Goal: Use online tool/utility: Utilize a website feature to perform a specific function

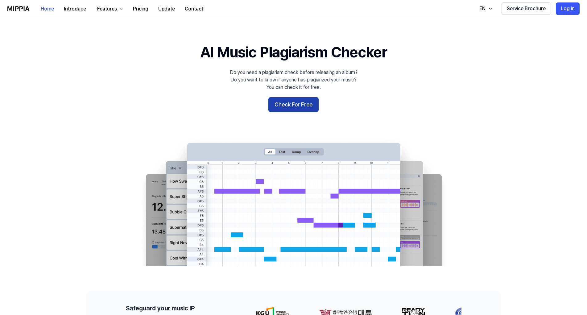
click at [292, 104] on button "Check For Free" at bounding box center [293, 104] width 50 height 15
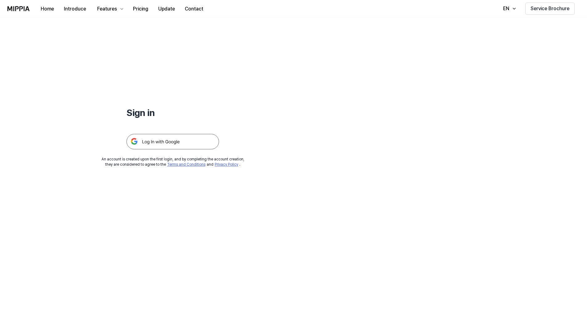
click at [158, 143] on img at bounding box center [172, 141] width 92 height 15
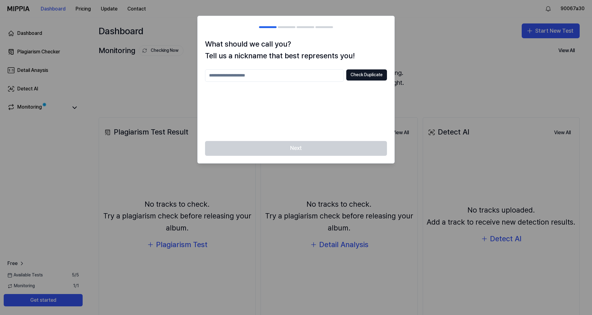
click at [261, 77] on input "text" at bounding box center [274, 75] width 139 height 12
type input "****"
click at [366, 78] on button "Check Duplicate" at bounding box center [366, 74] width 41 height 11
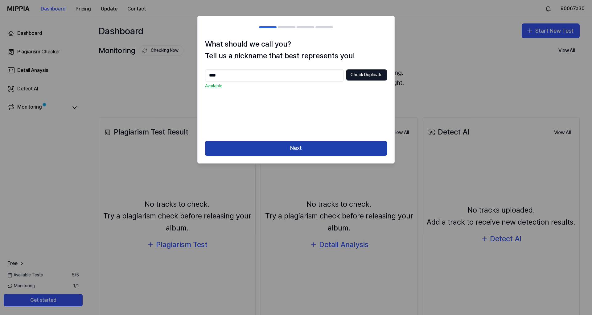
click at [304, 147] on button "Next" at bounding box center [296, 148] width 182 height 15
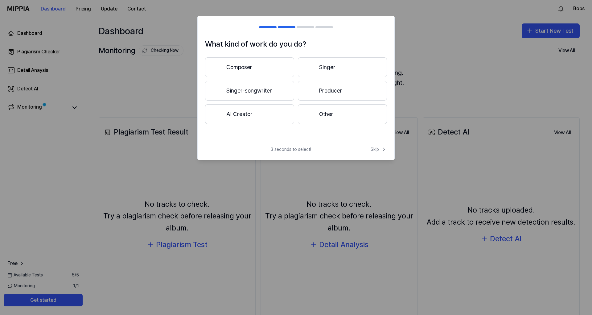
click at [243, 112] on button "AI Creator" at bounding box center [249, 114] width 89 height 20
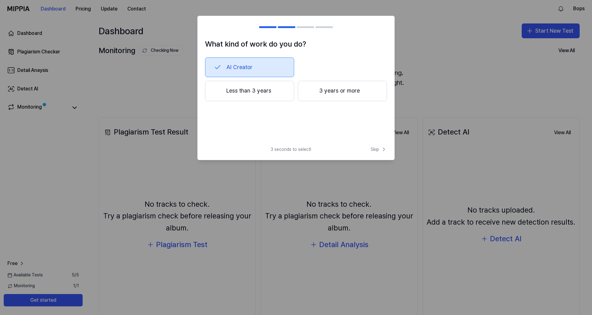
click at [281, 94] on button "Less than 3 years" at bounding box center [249, 91] width 89 height 20
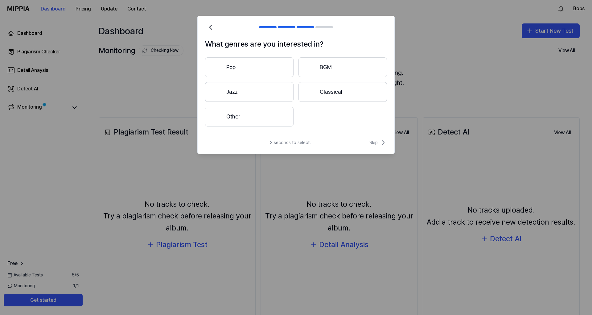
click at [251, 71] on button "Pop" at bounding box center [249, 67] width 88 height 20
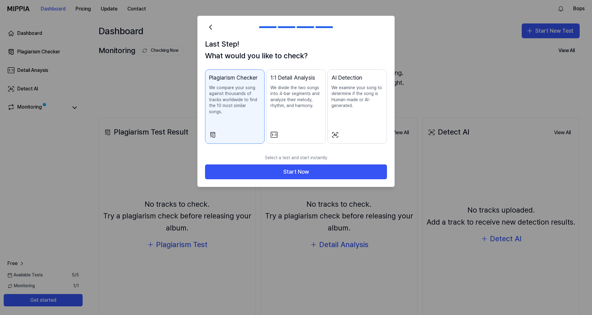
click at [227, 96] on p "We compare your song against thousands of tracks worldwide to find the 10 most …" at bounding box center [234, 100] width 51 height 30
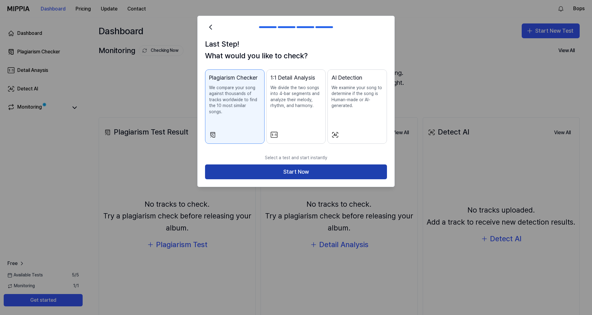
click at [294, 164] on button "Start Now" at bounding box center [296, 171] width 182 height 15
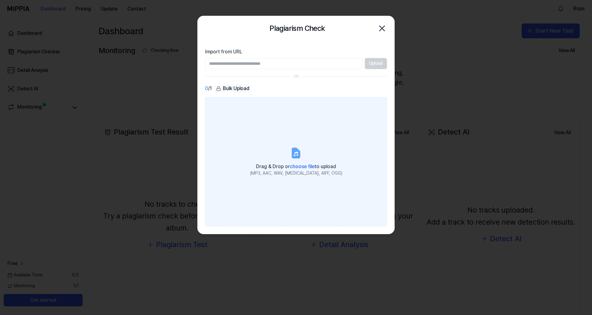
click at [305, 165] on span "choose file" at bounding box center [302, 166] width 25 height 6
click at [0, 0] on input "Drag & Drop or choose file to upload (MP3, AAC, WAV, [MEDICAL_DATA], AIFF, OGG)" at bounding box center [0, 0] width 0 height 0
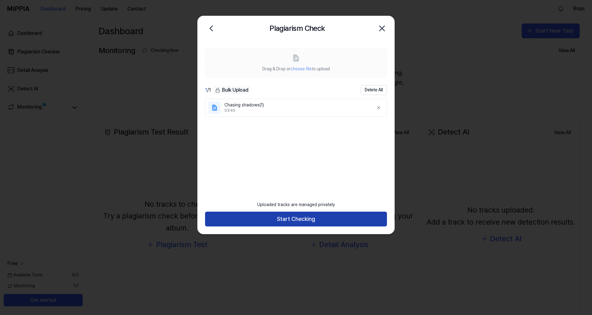
click at [299, 219] on button "Start Checking" at bounding box center [296, 218] width 182 height 15
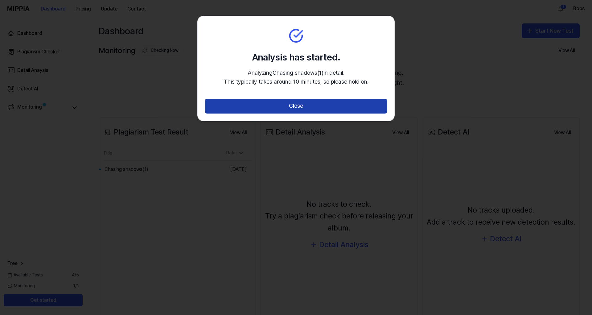
click at [295, 105] on button "Close" at bounding box center [296, 106] width 182 height 15
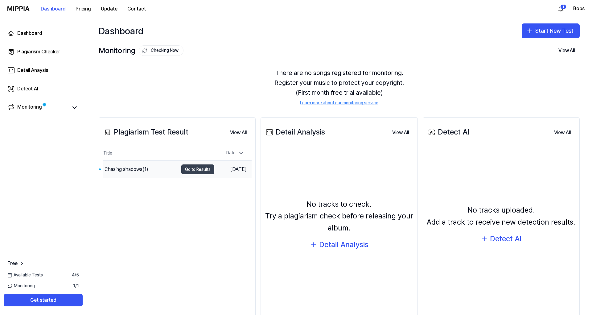
click at [196, 169] on button "Go to Results" at bounding box center [197, 169] width 33 height 10
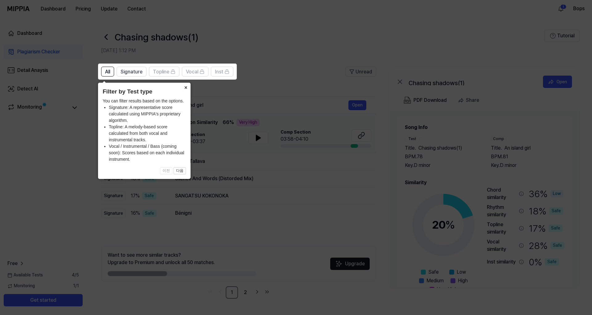
click at [186, 87] on button "×" at bounding box center [186, 87] width 10 height 9
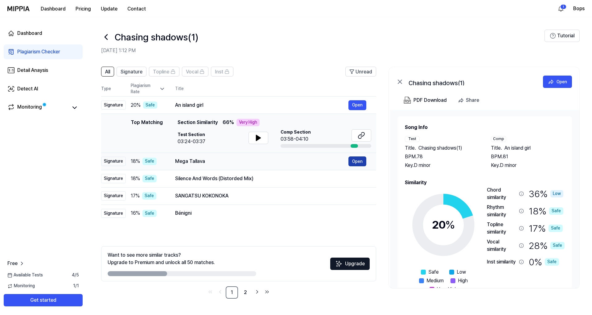
click at [362, 159] on button "Open" at bounding box center [357, 161] width 18 height 10
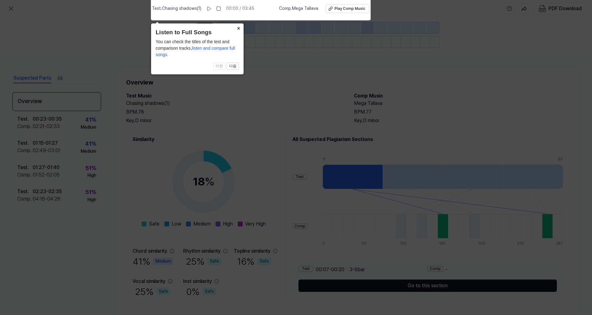
click at [237, 30] on button "×" at bounding box center [239, 27] width 10 height 9
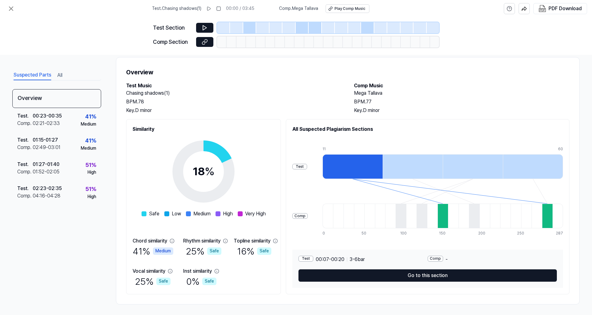
scroll to position [12, 0]
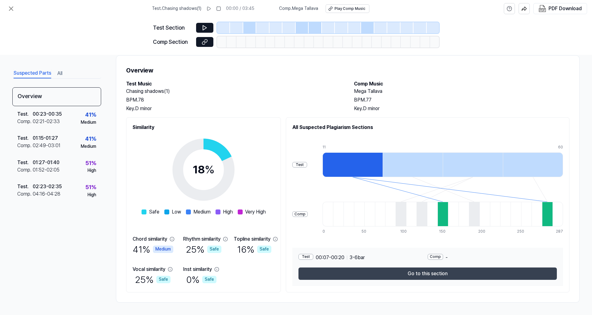
click at [429, 272] on button "Go to this section" at bounding box center [427, 273] width 258 height 12
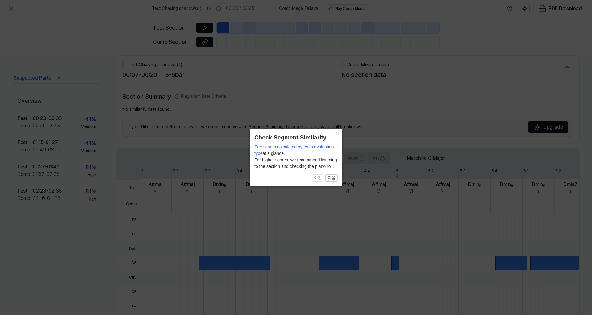
scroll to position [2, 0]
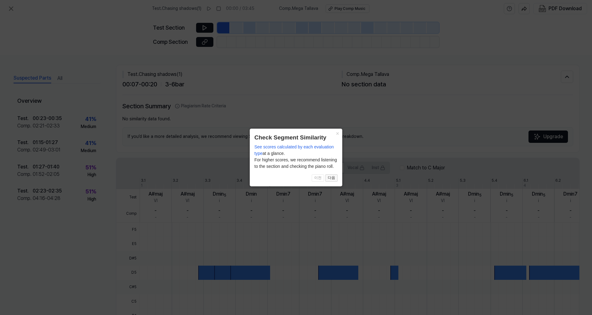
click at [334, 179] on button "다음" at bounding box center [331, 177] width 12 height 7
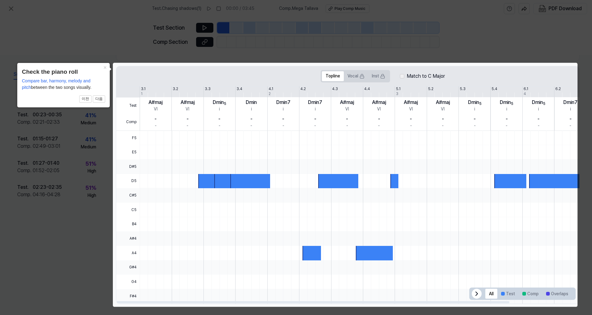
scroll to position [95, 0]
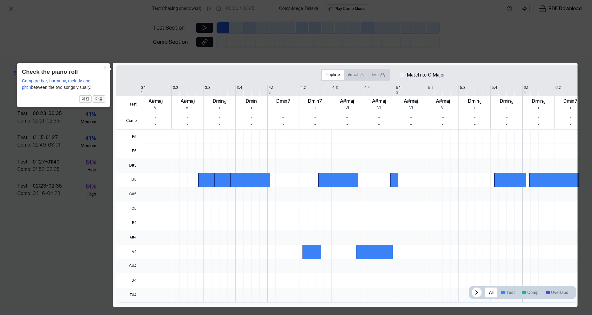
click at [97, 100] on button "다음" at bounding box center [99, 98] width 12 height 7
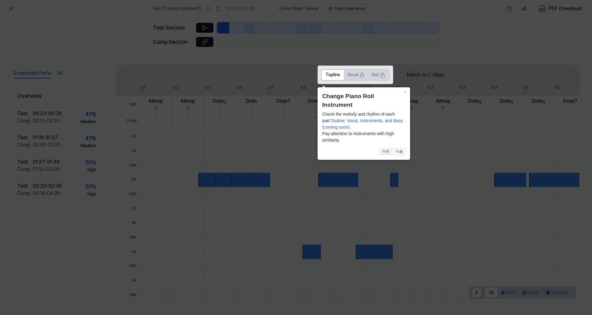
click at [387, 149] on button "이전" at bounding box center [385, 151] width 12 height 7
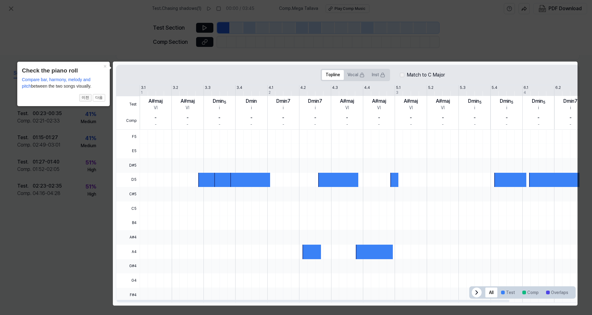
click at [86, 98] on button "이전" at bounding box center [85, 97] width 12 height 7
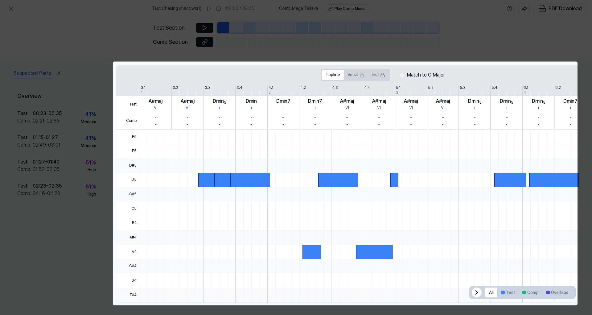
scroll to position [0, 0]
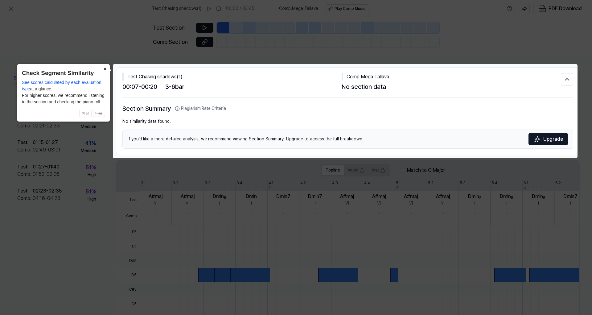
click at [104, 69] on button "×" at bounding box center [105, 68] width 10 height 9
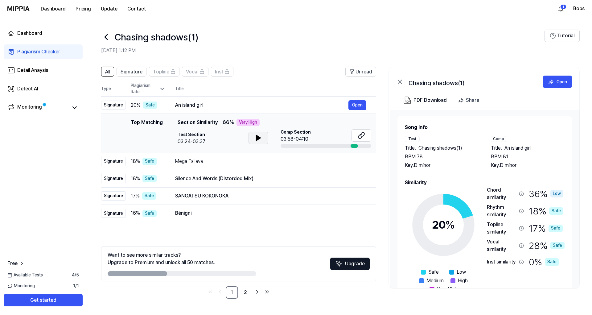
click at [259, 137] on icon at bounding box center [258, 138] width 4 height 6
click at [356, 104] on button "Open" at bounding box center [357, 105] width 18 height 10
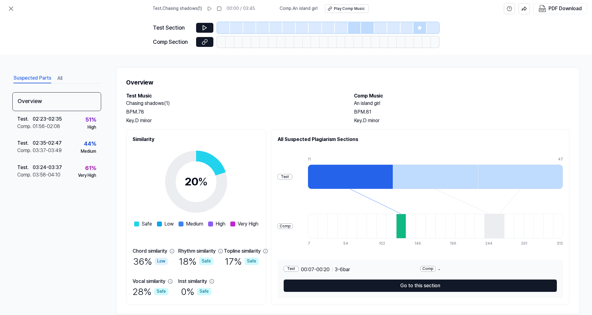
scroll to position [12, 0]
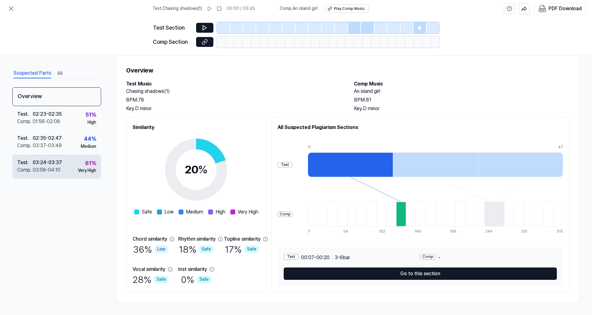
click at [44, 170] on div "03:58 - 04:10" at bounding box center [47, 169] width 28 height 7
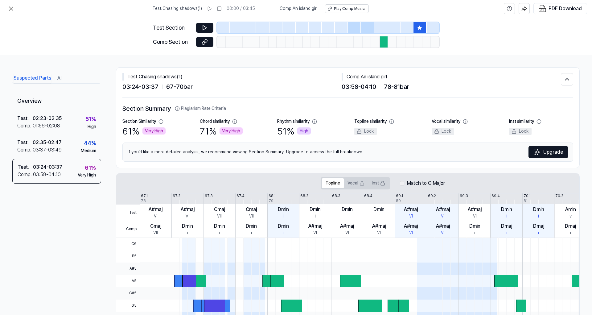
scroll to position [108, 0]
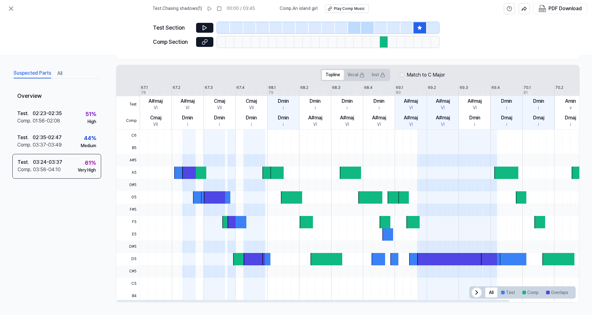
click at [473, 294] on icon at bounding box center [476, 292] width 7 height 7
click at [567, 293] on icon at bounding box center [568, 292] width 2 height 4
click at [187, 171] on div at bounding box center [188, 172] width 13 height 12
click at [201, 199] on div at bounding box center [198, 197] width 11 height 12
click at [46, 173] on div "03:58 - 04:10" at bounding box center [47, 169] width 28 height 7
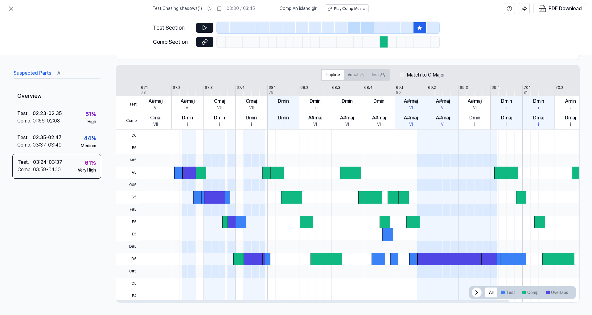
scroll to position [0, 0]
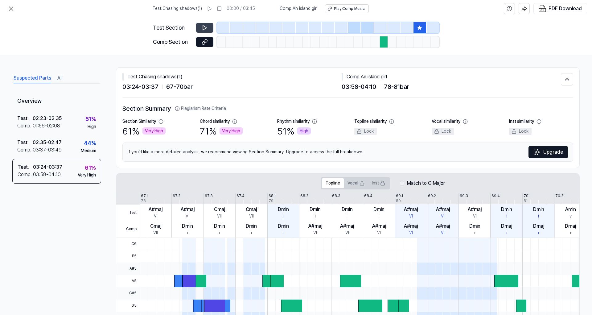
click at [205, 25] on icon at bounding box center [205, 28] width 6 height 6
click at [203, 26] on icon at bounding box center [203, 28] width 1 height 4
click at [205, 42] on icon at bounding box center [205, 42] width 6 height 6
click at [10, 7] on icon at bounding box center [10, 8] width 7 height 7
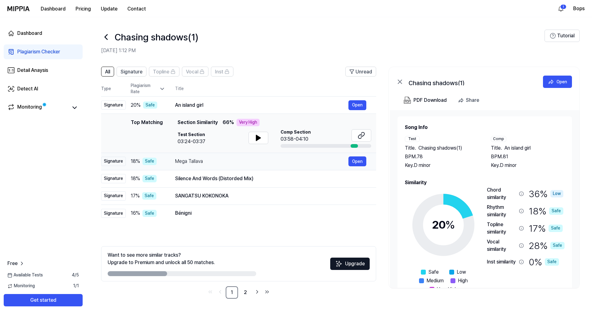
click at [252, 157] on div "Mega Tallava Open" at bounding box center [270, 161] width 191 height 10
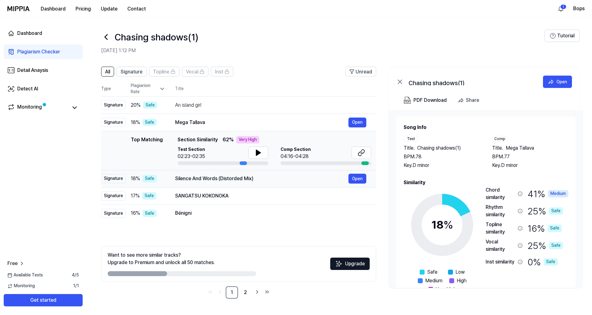
click at [264, 179] on div "Silence And Words (Distorded Mix)" at bounding box center [261, 178] width 173 height 7
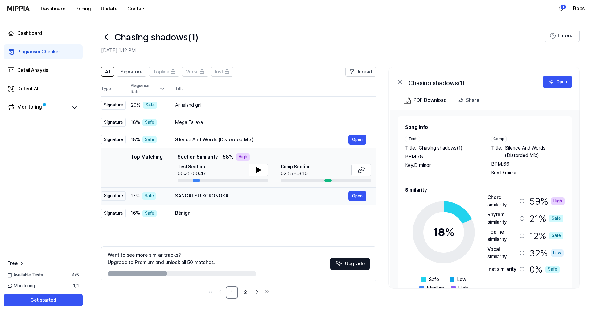
click at [244, 195] on div "SANGATSU KOKONOKA" at bounding box center [261, 195] width 173 height 7
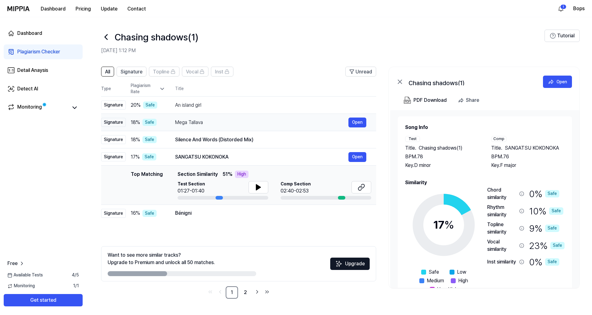
click at [242, 125] on div "Mega Tallava" at bounding box center [261, 122] width 173 height 7
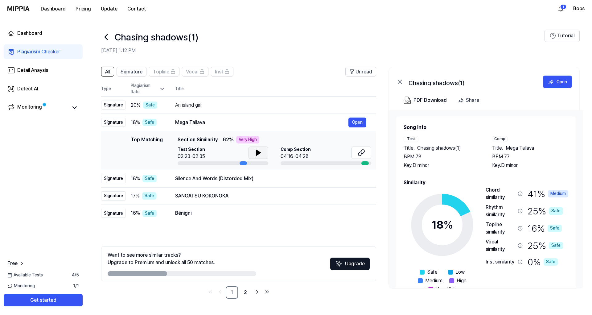
click at [257, 151] on icon at bounding box center [258, 153] width 4 height 6
click at [257, 152] on icon at bounding box center [256, 152] width 1 height 5
click at [364, 148] on button at bounding box center [361, 152] width 20 height 12
click at [29, 87] on div "Detect AI" at bounding box center [27, 88] width 21 height 7
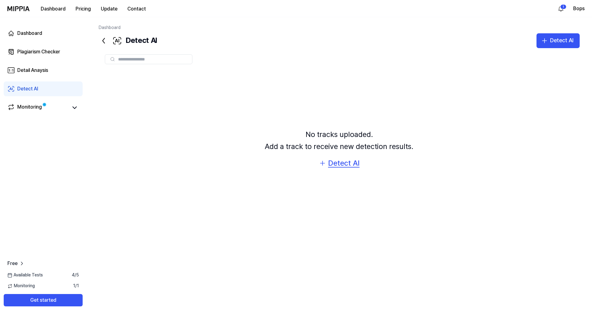
click at [334, 163] on div "Detect AI" at bounding box center [343, 163] width 31 height 12
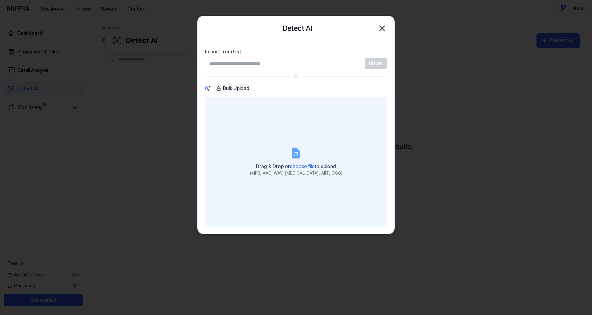
click at [301, 165] on span "choose file" at bounding box center [302, 166] width 25 height 6
click at [0, 0] on input "Drag & Drop or choose file to upload (MP3, AAC, WAV, [MEDICAL_DATA], AIFF, OGG)" at bounding box center [0, 0] width 0 height 0
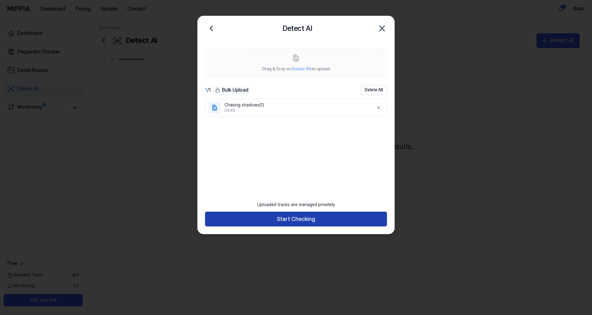
click at [299, 219] on button "Start Checking" at bounding box center [296, 218] width 182 height 15
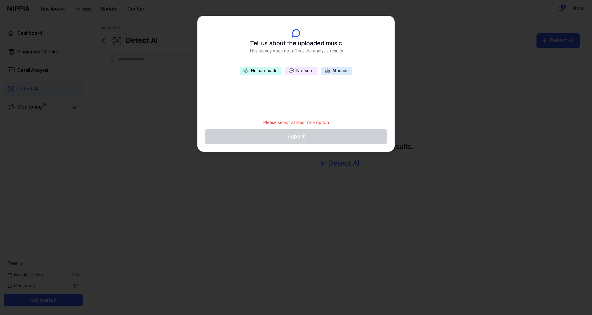
click at [335, 70] on button "🤖 AI-made" at bounding box center [336, 71] width 31 height 9
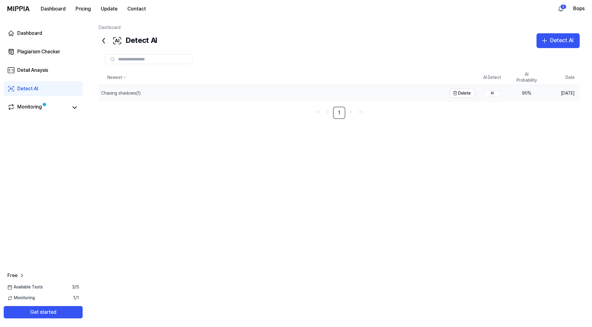
click at [123, 92] on div "Chasing shadows(1)" at bounding box center [120, 93] width 39 height 6
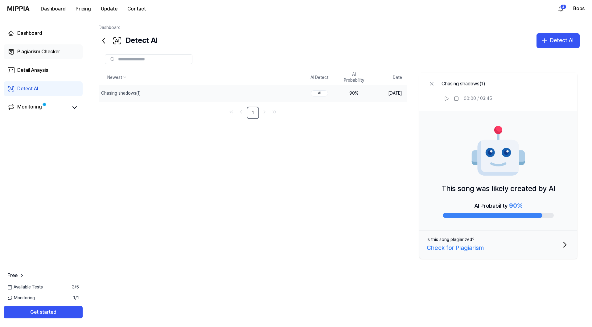
click at [24, 51] on div "Plagiarism Checker" at bounding box center [38, 51] width 43 height 7
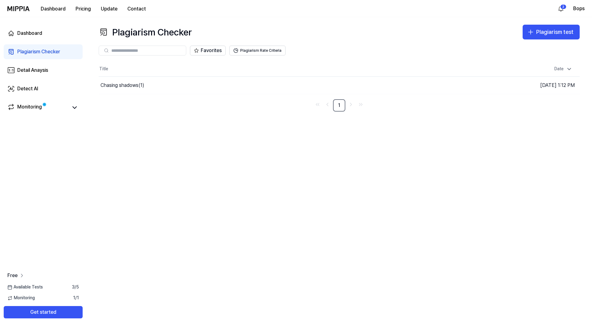
click at [11, 272] on span "Free" at bounding box center [12, 275] width 10 height 7
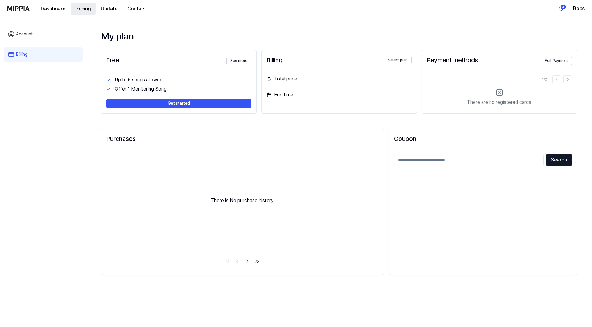
click at [85, 8] on button "Pricing" at bounding box center [83, 9] width 25 height 12
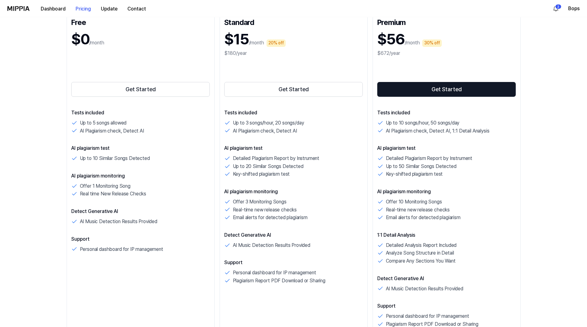
scroll to position [94, 0]
